Goal: Task Accomplishment & Management: Manage account settings

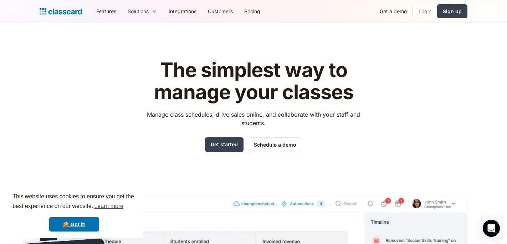
click at [426, 11] on link "Login" at bounding box center [425, 11] width 24 height 16
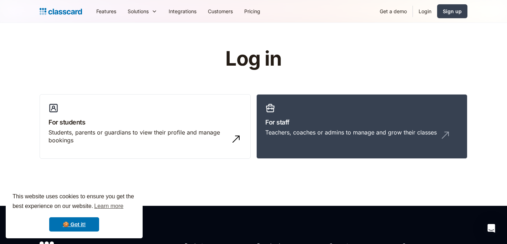
click at [427, 14] on link "Login" at bounding box center [425, 11] width 24 height 16
click at [78, 220] on link "🍪 Got it!" at bounding box center [74, 224] width 50 height 14
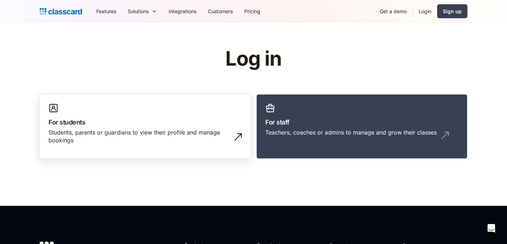
click at [183, 111] on link "For students Students, parents or guardians to view their profile and manage bo…" at bounding box center [145, 126] width 211 height 65
